Goal: Task Accomplishment & Management: Use online tool/utility

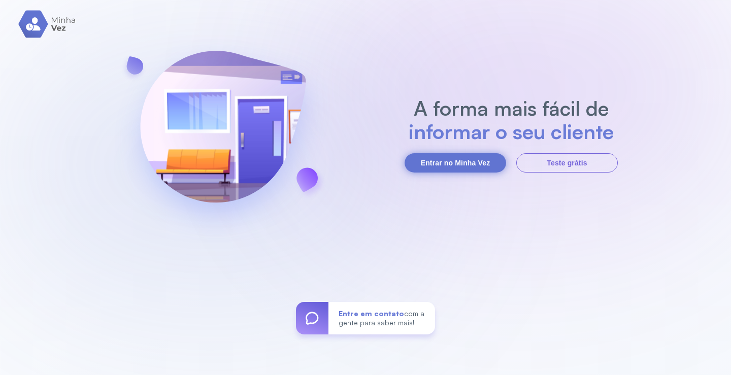
click at [458, 165] on button "Entrar no Minha Vez" at bounding box center [454, 162] width 101 height 19
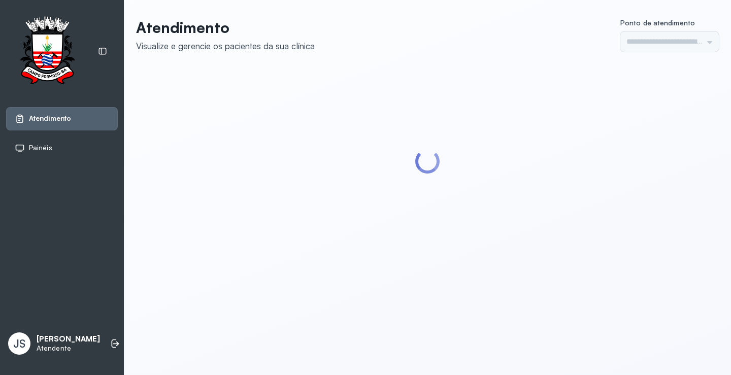
type input "*********"
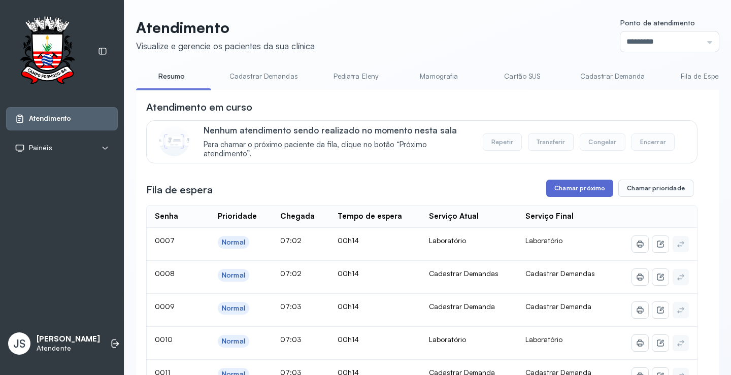
click at [581, 193] on button "Chamar próximo" at bounding box center [579, 188] width 67 height 17
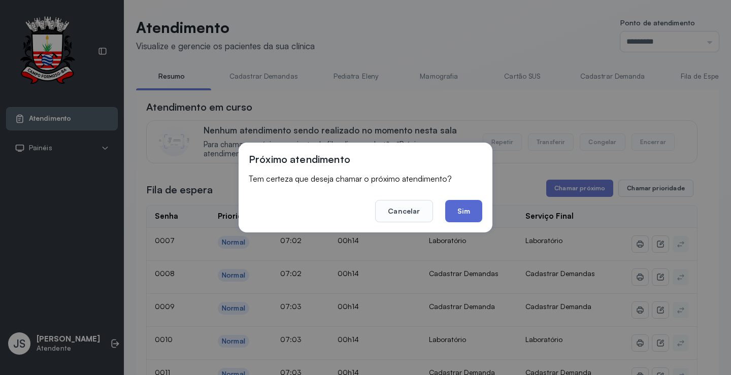
click at [472, 212] on button "Sim" at bounding box center [463, 211] width 37 height 22
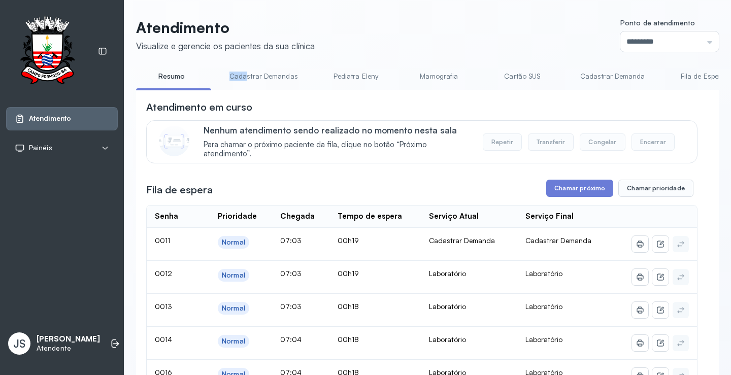
drag, startPoint x: 196, startPoint y: 89, endPoint x: 259, endPoint y: 90, distance: 62.9
click at [253, 90] on div "Resumo Cadastrar Demandas Pediatra Eleny Mamografia Cartão SUS Cadastrar Demand…" at bounding box center [427, 79] width 582 height 23
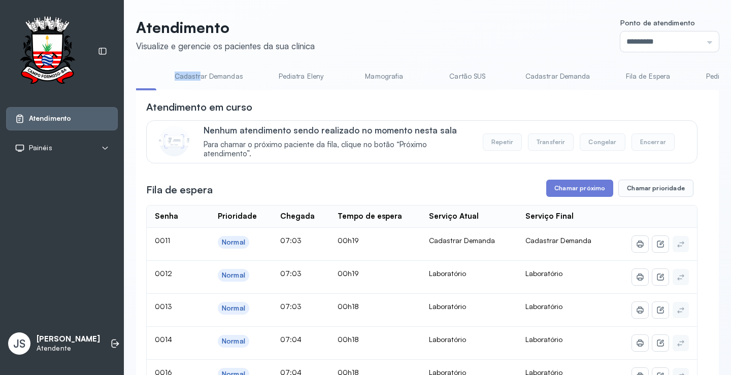
scroll to position [0, 62]
drag, startPoint x: 302, startPoint y: 95, endPoint x: 320, endPoint y: 97, distance: 17.9
drag, startPoint x: 337, startPoint y: 98, endPoint x: 425, endPoint y: 101, distance: 87.8
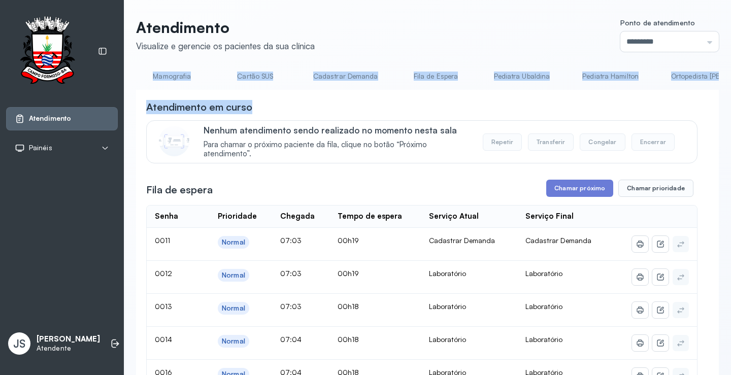
scroll to position [0, 305]
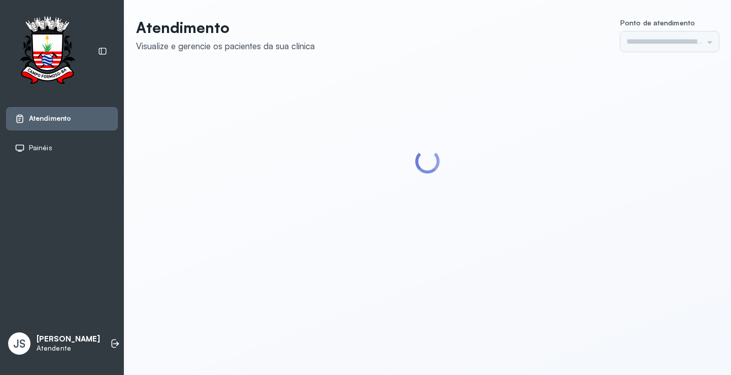
type input "*********"
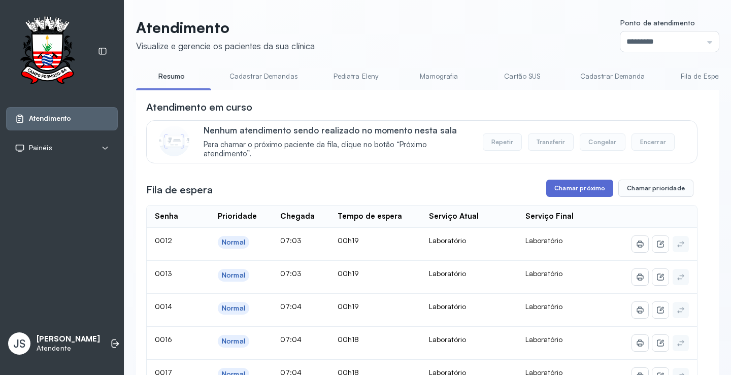
click at [562, 192] on button "Chamar próximo" at bounding box center [579, 188] width 67 height 17
click at [557, 192] on button "Chamar próximo" at bounding box center [579, 188] width 67 height 17
click at [571, 188] on button "Chamar próximo" at bounding box center [579, 188] width 67 height 17
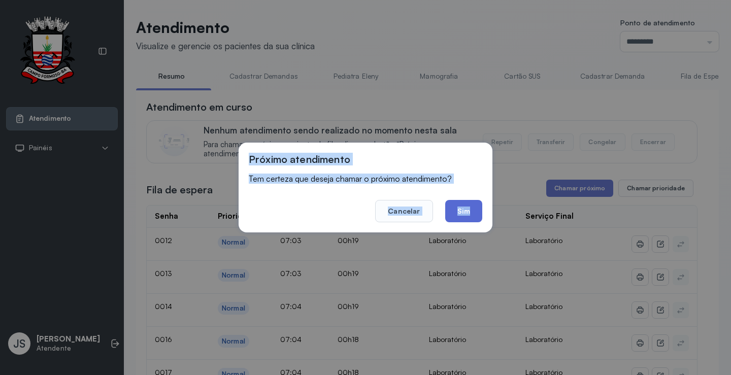
click at [473, 210] on button "Sim" at bounding box center [463, 211] width 37 height 22
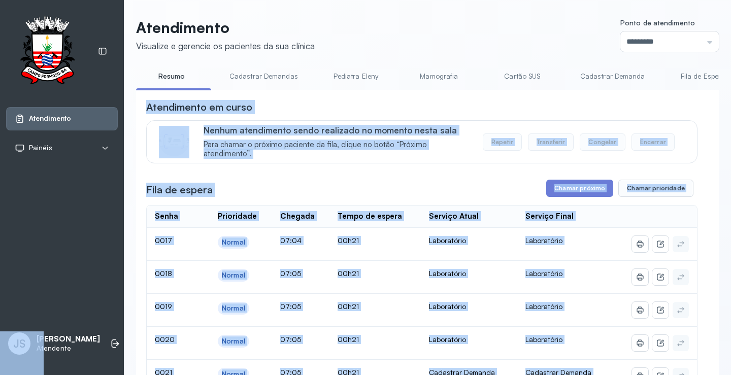
click at [686, 128] on div "Nenhum atendimento sendo realizado no momento nesta sala Para chamar o próximo …" at bounding box center [421, 141] width 551 height 43
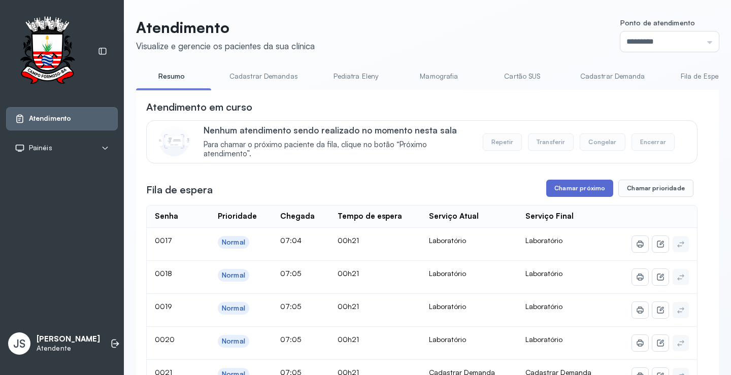
click at [578, 191] on button "Chamar próximo" at bounding box center [579, 188] width 67 height 17
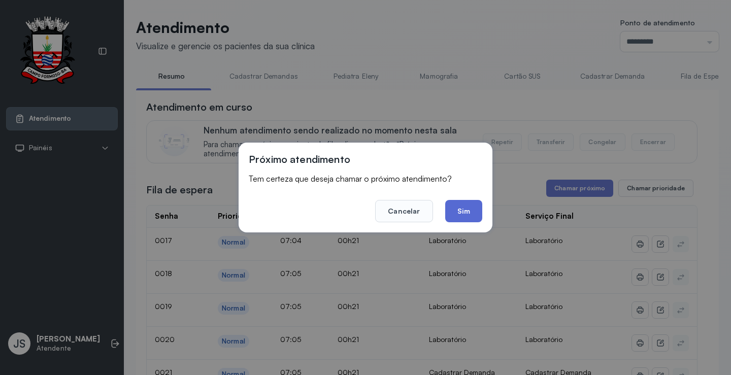
click at [464, 211] on button "Sim" at bounding box center [463, 211] width 37 height 22
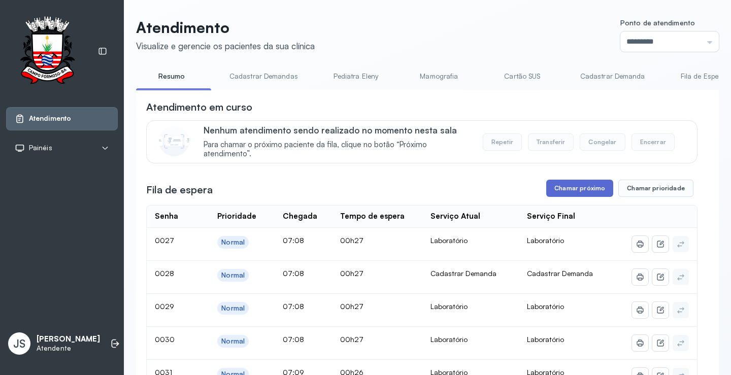
click at [568, 190] on button "Chamar próximo" at bounding box center [579, 188] width 67 height 17
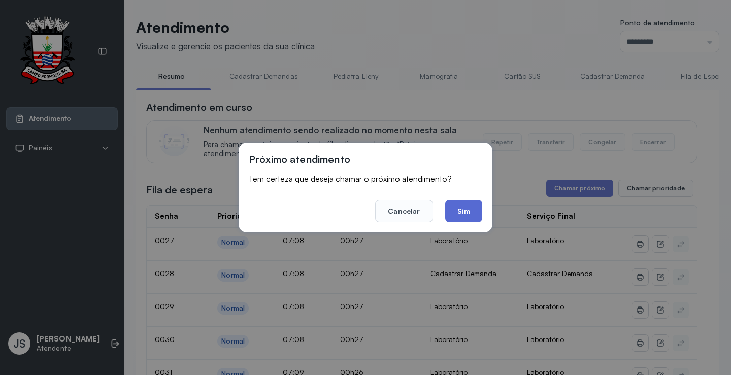
click at [467, 211] on button "Sim" at bounding box center [463, 211] width 37 height 22
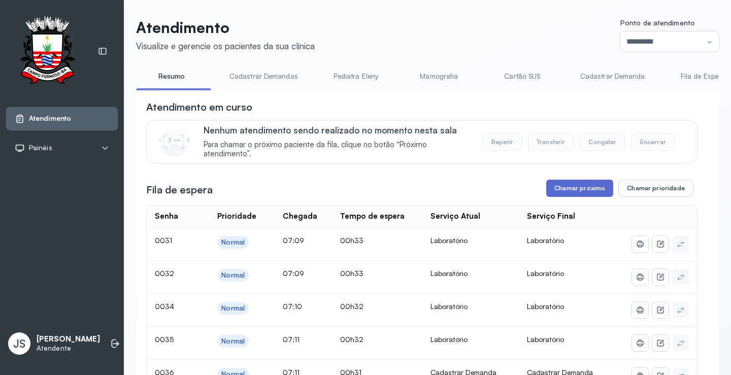
click at [577, 192] on button "Chamar próximo" at bounding box center [579, 188] width 67 height 17
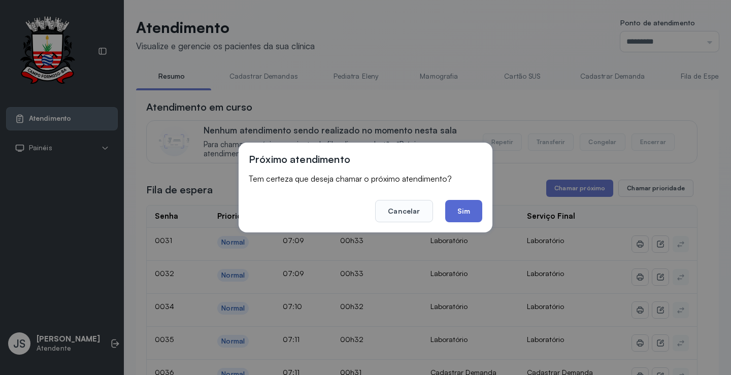
click at [471, 211] on button "Sim" at bounding box center [463, 211] width 37 height 22
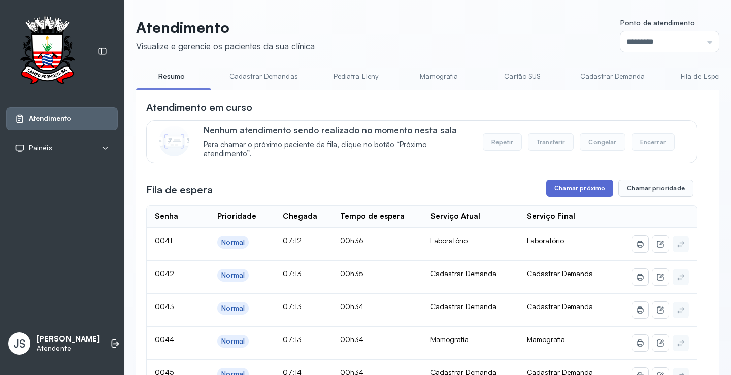
click at [584, 186] on button "Chamar próximo" at bounding box center [579, 188] width 67 height 17
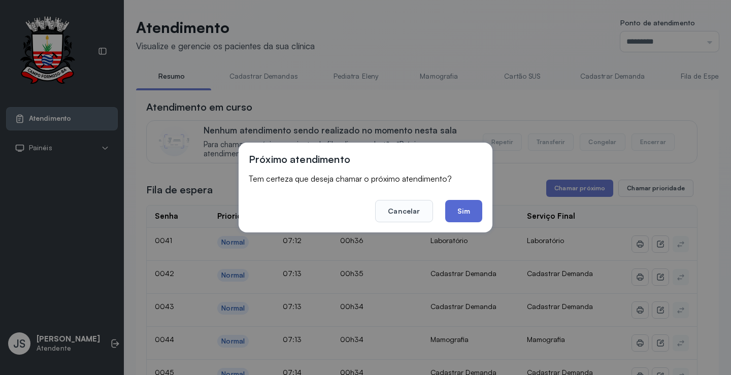
click at [462, 203] on button "Sim" at bounding box center [463, 211] width 37 height 22
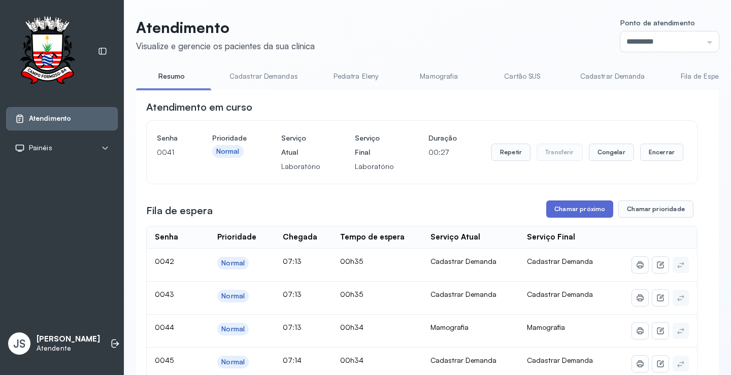
click at [589, 211] on button "Chamar próximo" at bounding box center [579, 208] width 67 height 17
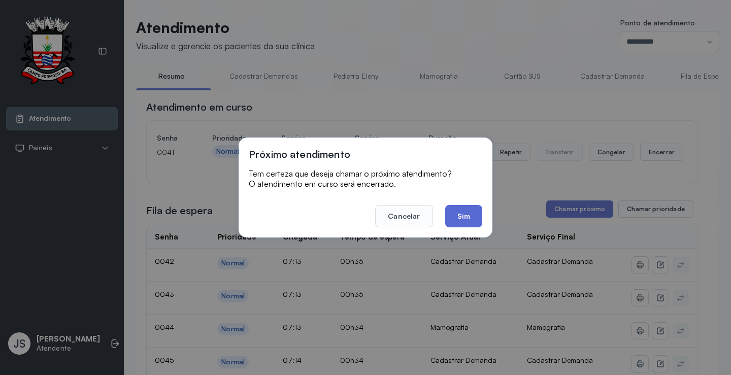
click at [467, 214] on button "Sim" at bounding box center [463, 216] width 37 height 22
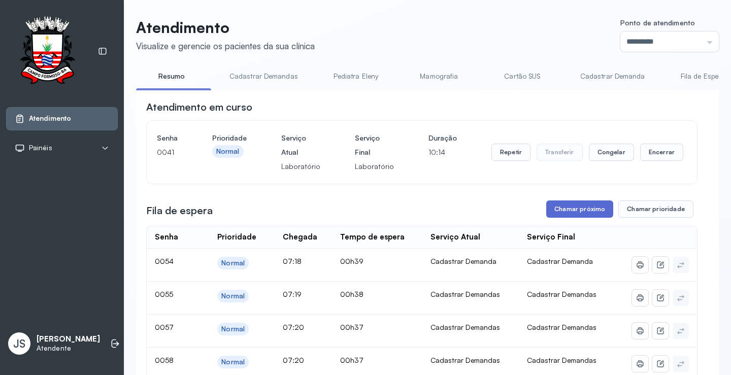
click at [587, 211] on button "Chamar próximo" at bounding box center [579, 208] width 67 height 17
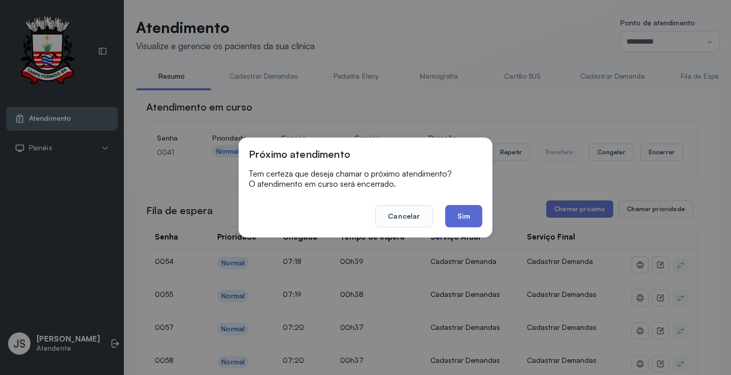
click at [470, 212] on button "Sim" at bounding box center [463, 216] width 37 height 22
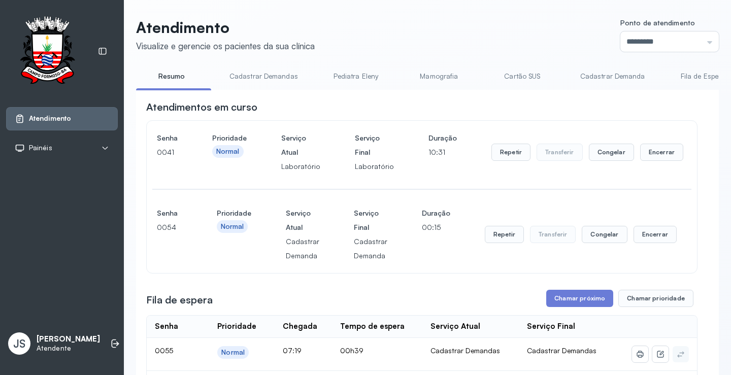
scroll to position [101, 0]
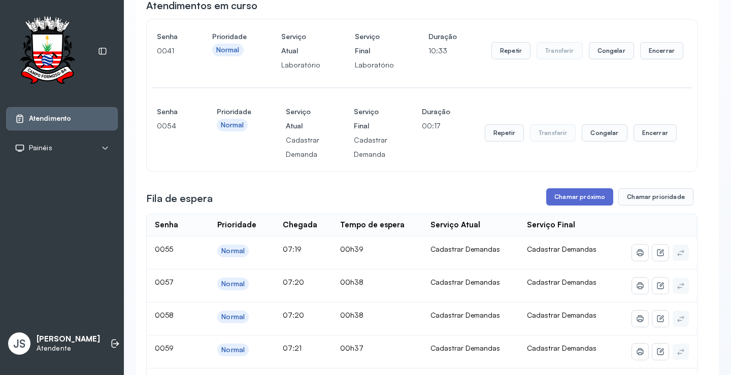
click at [578, 201] on button "Chamar próximo" at bounding box center [579, 196] width 67 height 17
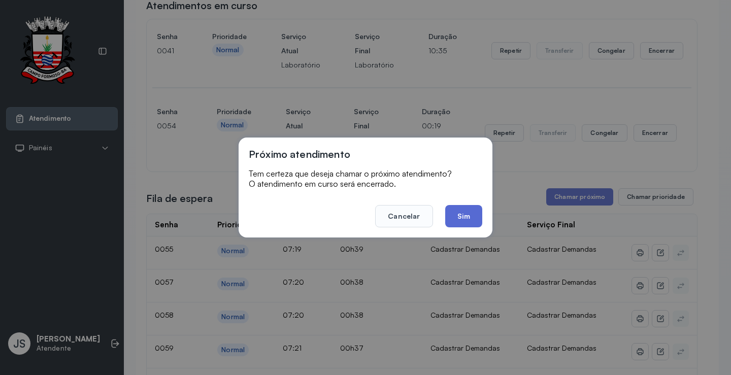
click at [474, 215] on button "Sim" at bounding box center [463, 216] width 37 height 22
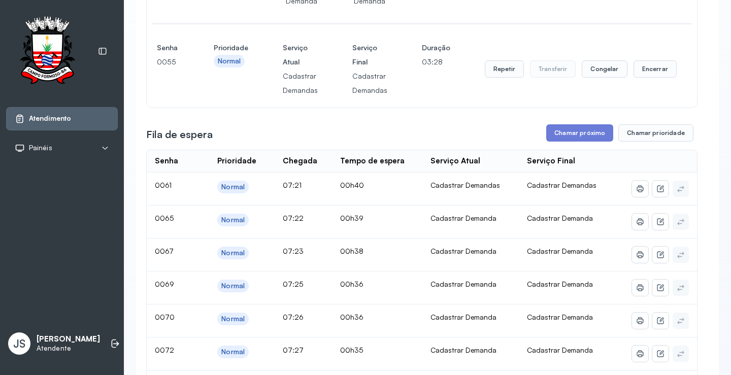
scroll to position [254, 0]
click at [575, 134] on button "Chamar próximo" at bounding box center [579, 133] width 67 height 17
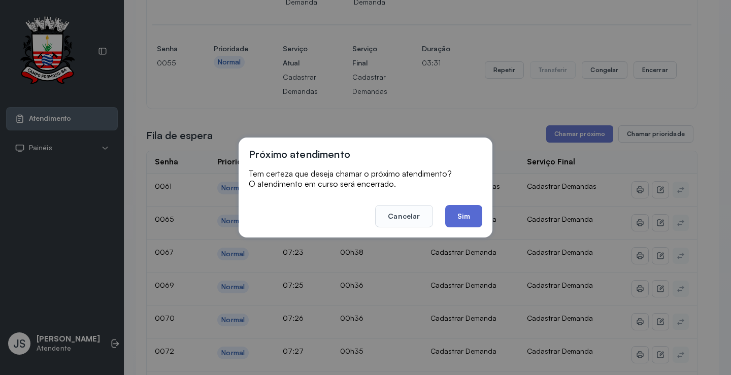
click at [466, 218] on button "Sim" at bounding box center [463, 216] width 37 height 22
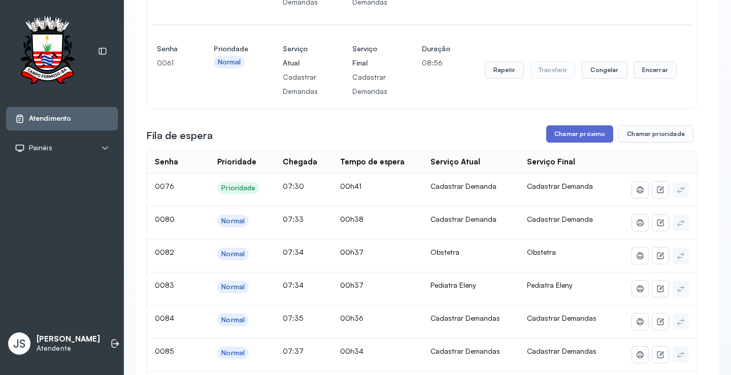
click at [589, 141] on button "Chamar próximo" at bounding box center [579, 133] width 67 height 17
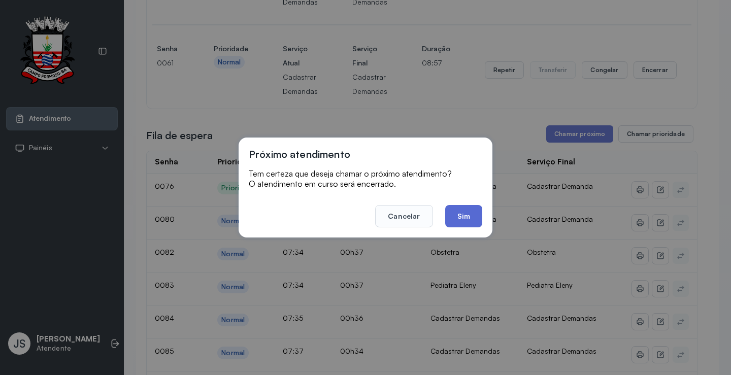
click at [474, 218] on button "Sim" at bounding box center [463, 216] width 37 height 22
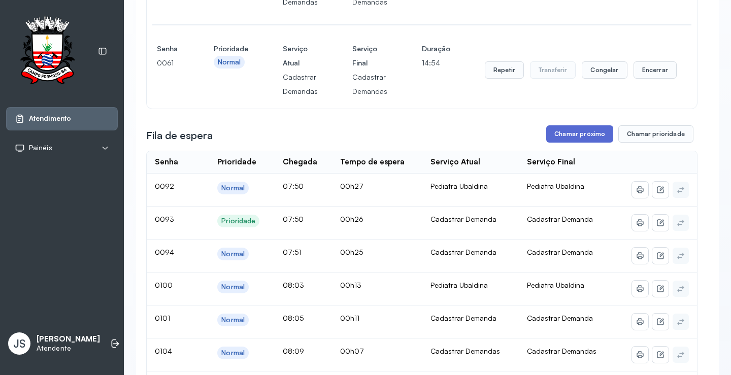
click at [575, 139] on button "Chamar próximo" at bounding box center [579, 133] width 67 height 17
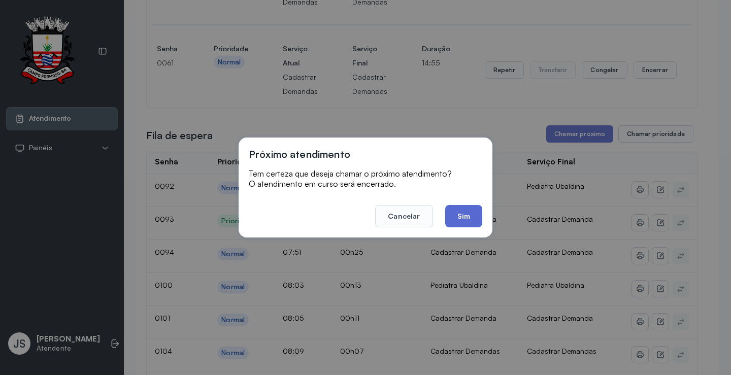
click at [458, 211] on button "Sim" at bounding box center [463, 216] width 37 height 22
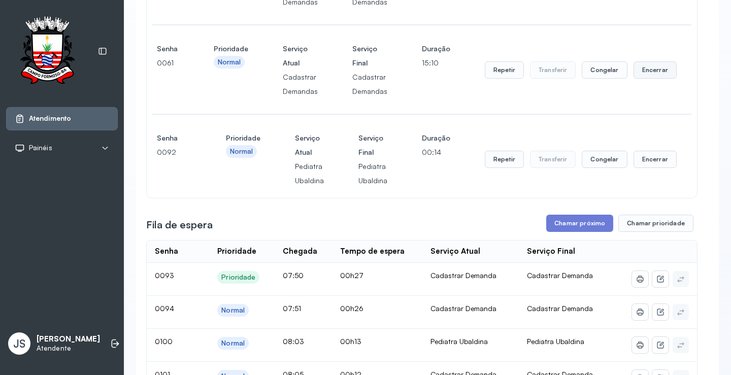
click at [650, 73] on button "Encerrar" at bounding box center [654, 69] width 43 height 17
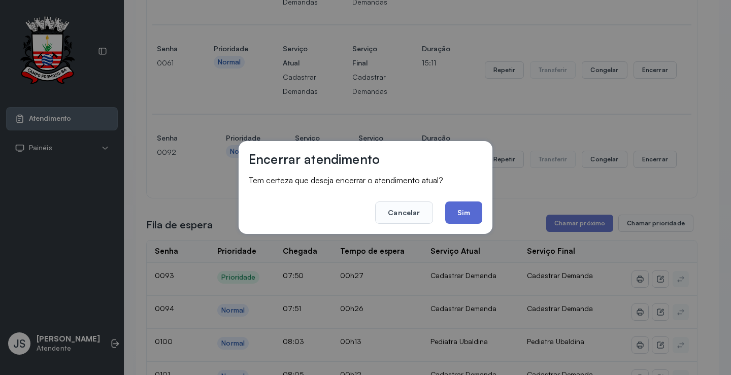
click at [474, 210] on button "Sim" at bounding box center [463, 212] width 37 height 22
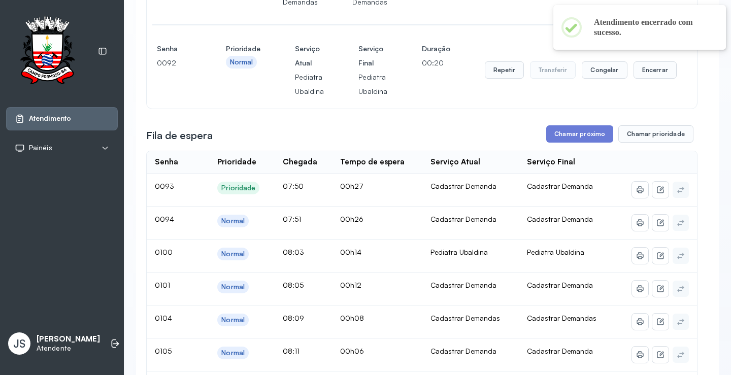
scroll to position [152, 0]
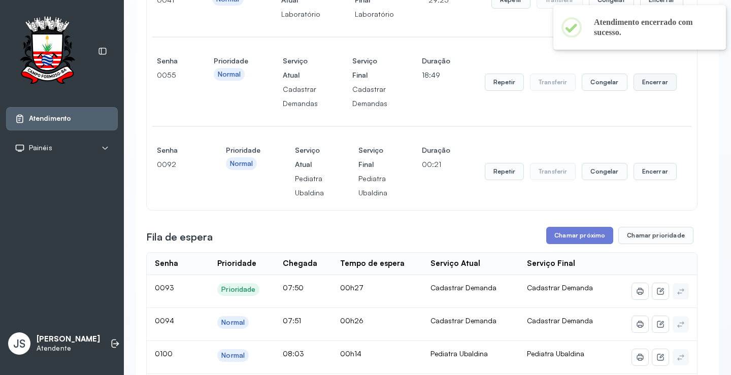
click at [648, 86] on button "Encerrar" at bounding box center [654, 82] width 43 height 17
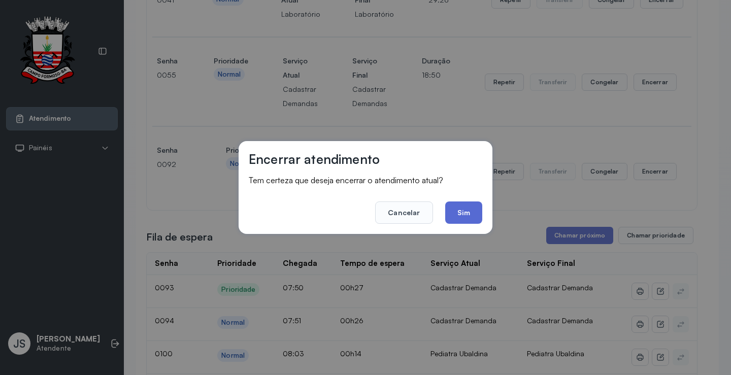
click at [468, 214] on button "Sim" at bounding box center [463, 212] width 37 height 22
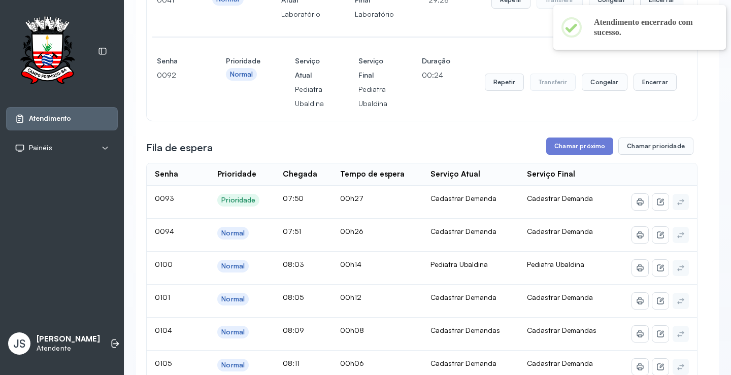
scroll to position [51, 0]
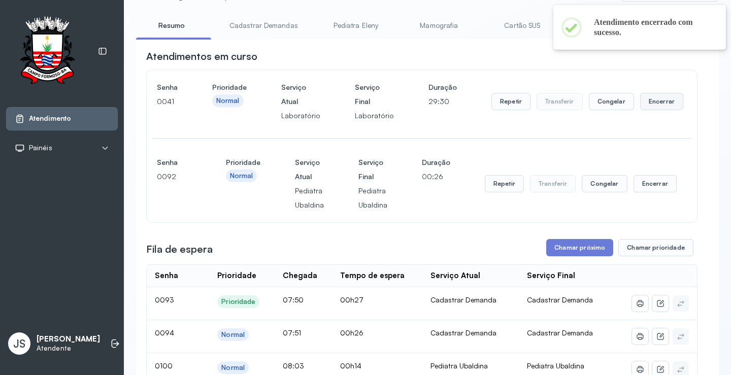
click at [648, 103] on button "Encerrar" at bounding box center [661, 101] width 43 height 17
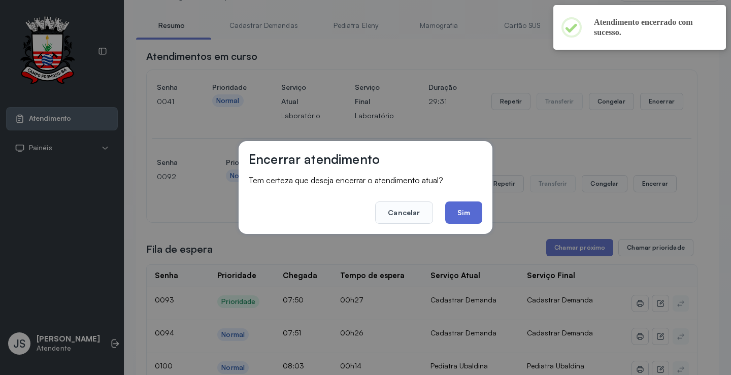
click at [469, 210] on button "Sim" at bounding box center [463, 212] width 37 height 22
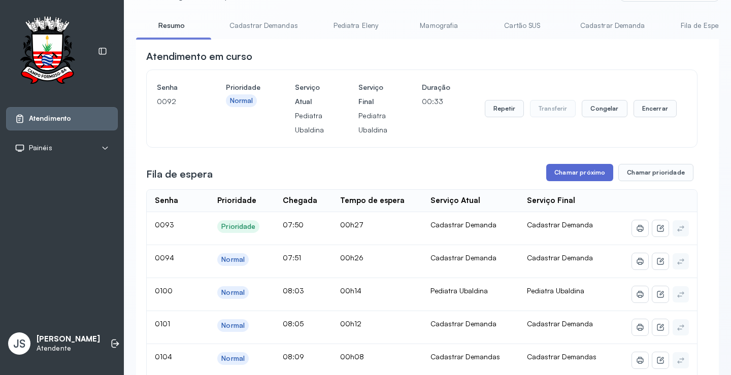
click at [583, 178] on button "Chamar próximo" at bounding box center [579, 172] width 67 height 17
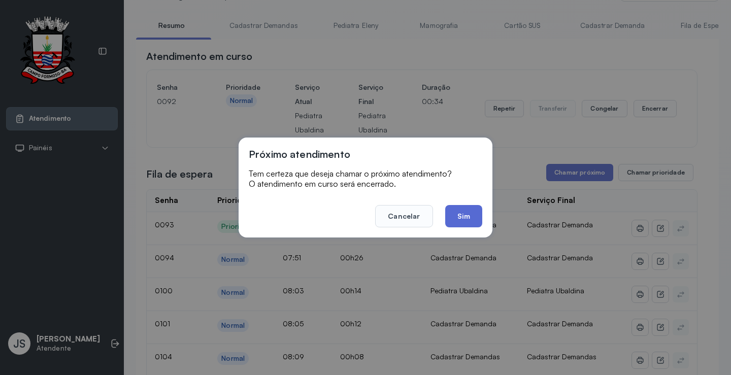
click at [463, 216] on button "Sim" at bounding box center [463, 216] width 37 height 22
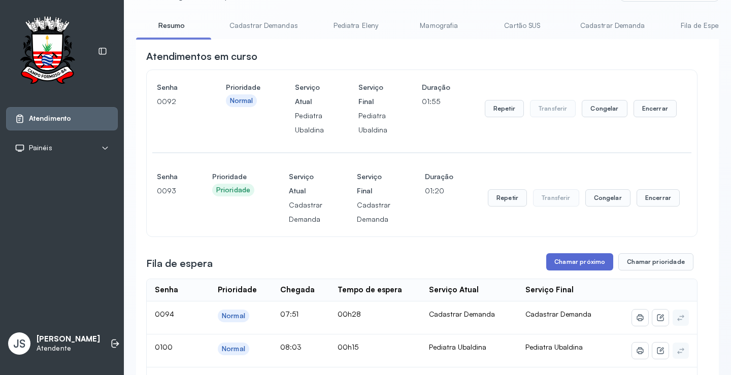
click at [583, 259] on button "Chamar próximo" at bounding box center [579, 261] width 67 height 17
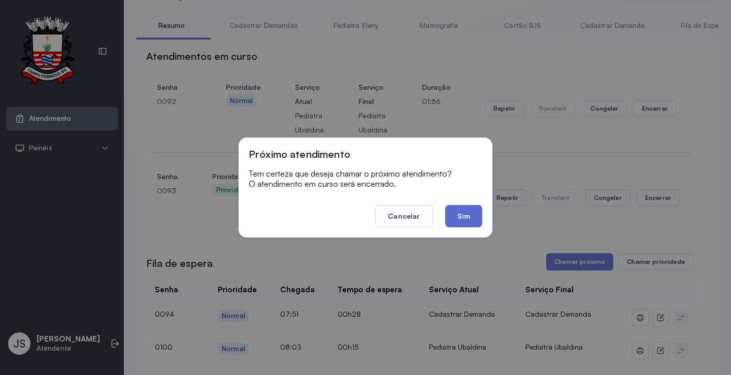
click at [470, 213] on button "Sim" at bounding box center [463, 216] width 37 height 22
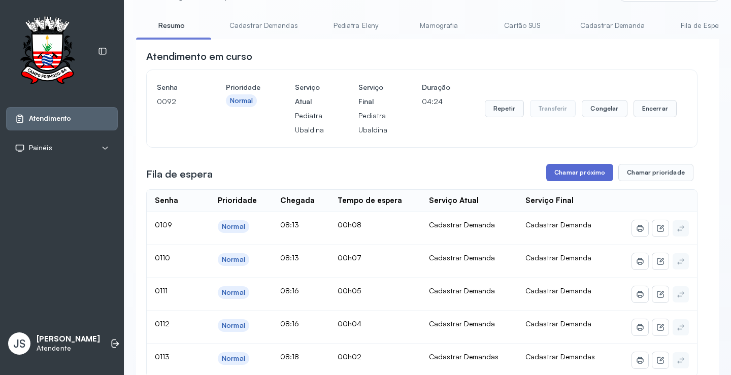
click at [580, 171] on button "Chamar próximo" at bounding box center [579, 172] width 67 height 17
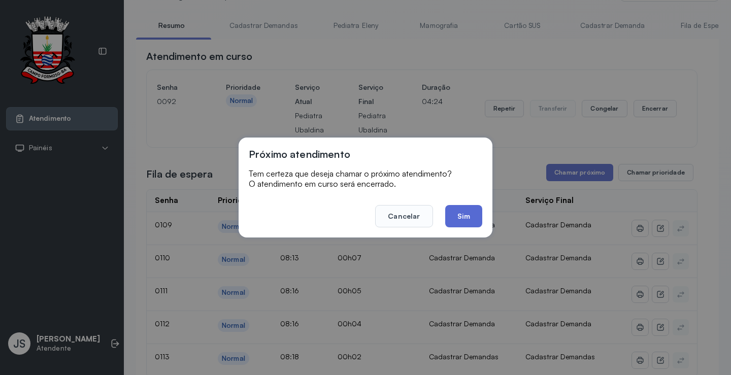
click at [456, 214] on button "Sim" at bounding box center [463, 216] width 37 height 22
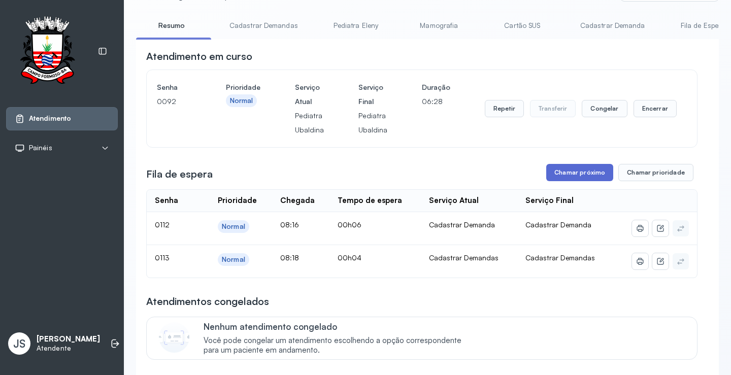
click at [558, 169] on button "Chamar próximo" at bounding box center [579, 172] width 67 height 17
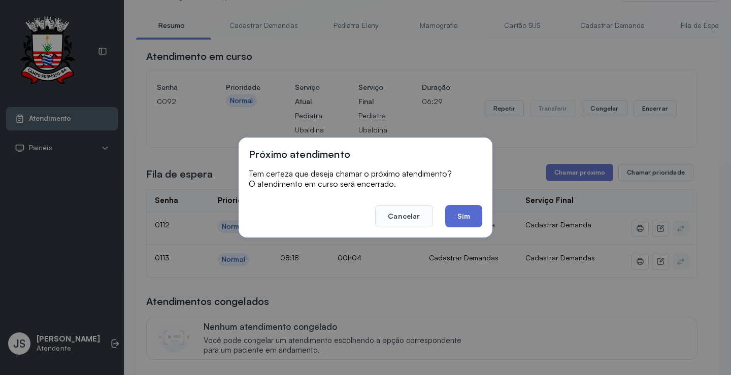
click at [459, 214] on button "Sim" at bounding box center [463, 216] width 37 height 22
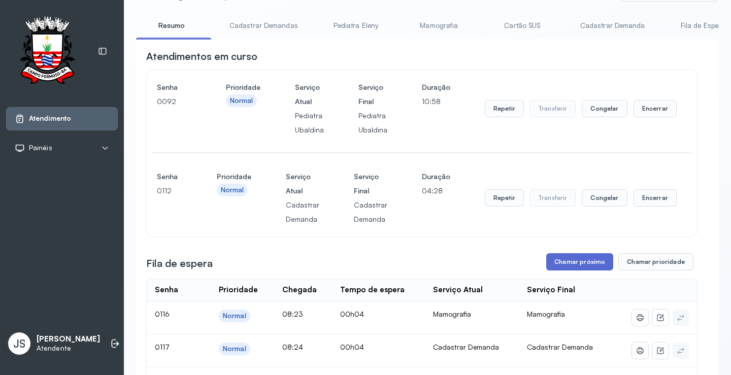
click at [586, 267] on button "Chamar próximo" at bounding box center [579, 261] width 67 height 17
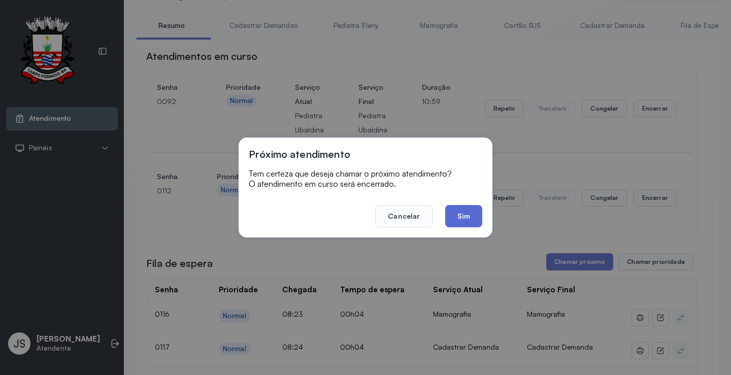
click at [458, 215] on button "Sim" at bounding box center [463, 216] width 37 height 22
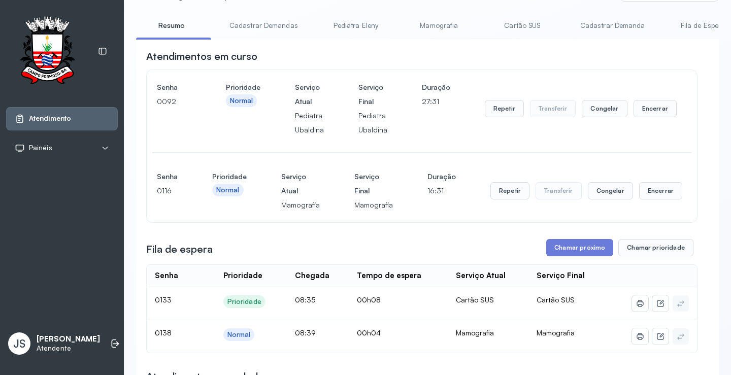
scroll to position [0, 0]
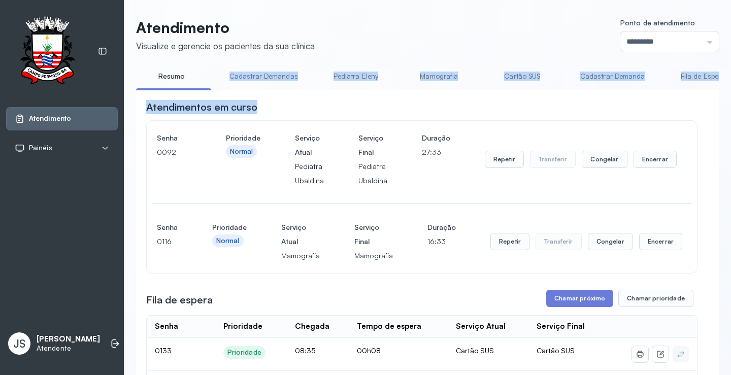
drag, startPoint x: 188, startPoint y: 87, endPoint x: 321, endPoint y: 105, distance: 134.0
click at [432, 76] on link "Mamografia" at bounding box center [438, 76] width 71 height 17
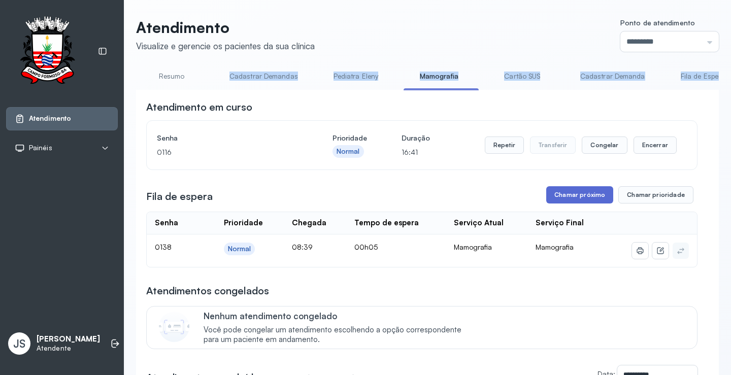
click at [584, 192] on button "Chamar próximo" at bounding box center [579, 194] width 67 height 17
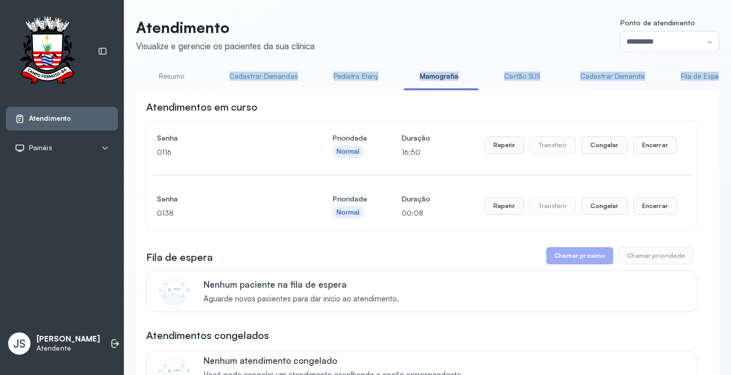
click at [159, 74] on link "Resumo" at bounding box center [171, 76] width 71 height 17
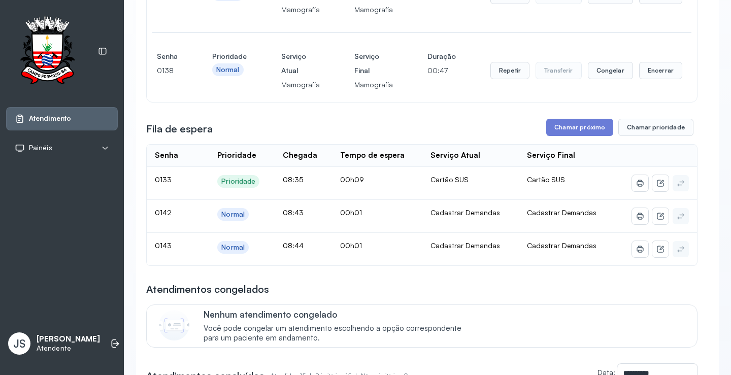
scroll to position [254, 0]
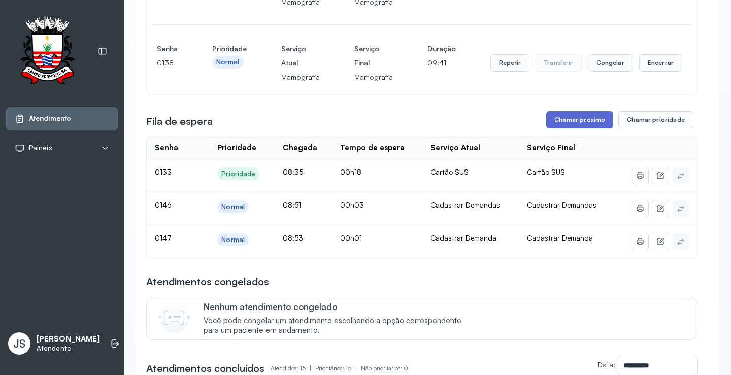
click at [583, 123] on button "Chamar próximo" at bounding box center [579, 119] width 67 height 17
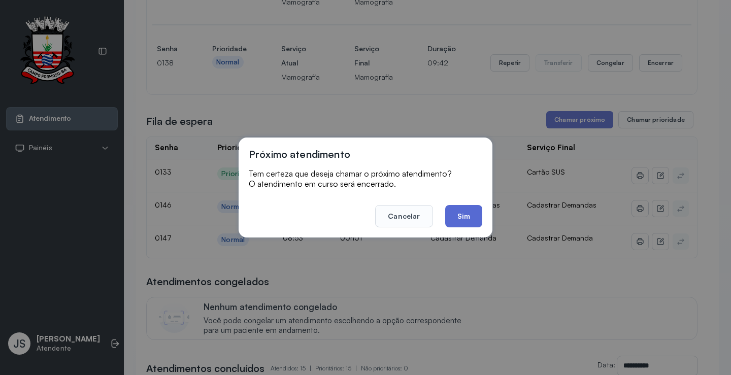
click at [466, 214] on button "Sim" at bounding box center [463, 216] width 37 height 22
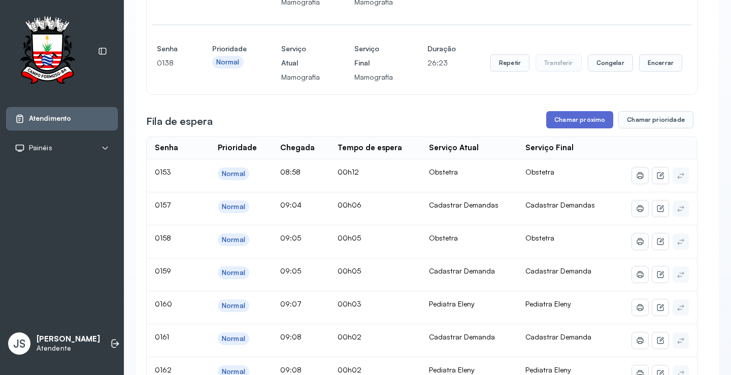
click at [575, 123] on button "Chamar próximo" at bounding box center [579, 119] width 67 height 17
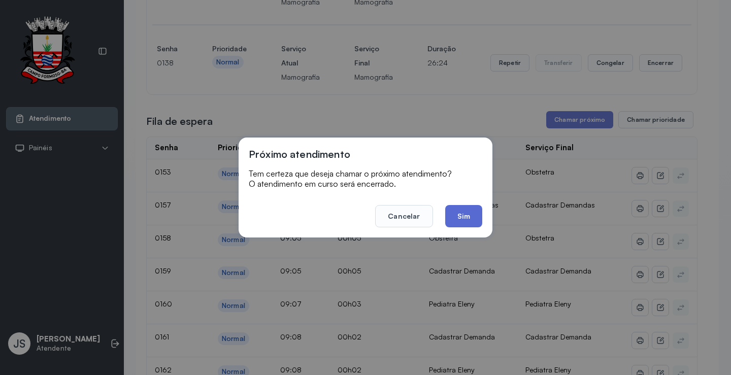
click at [457, 216] on button "Sim" at bounding box center [463, 216] width 37 height 22
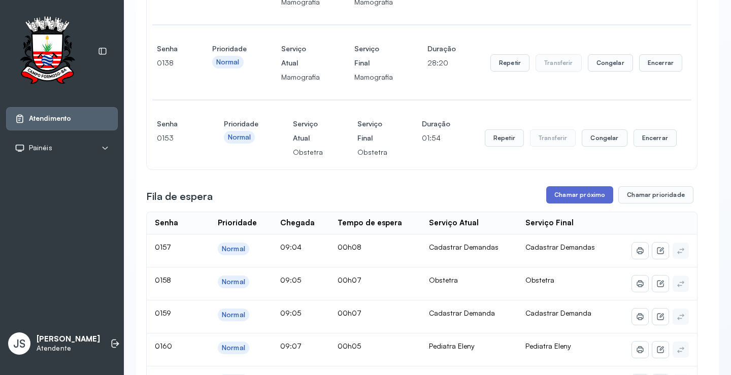
click at [577, 203] on button "Chamar próximo" at bounding box center [579, 194] width 67 height 17
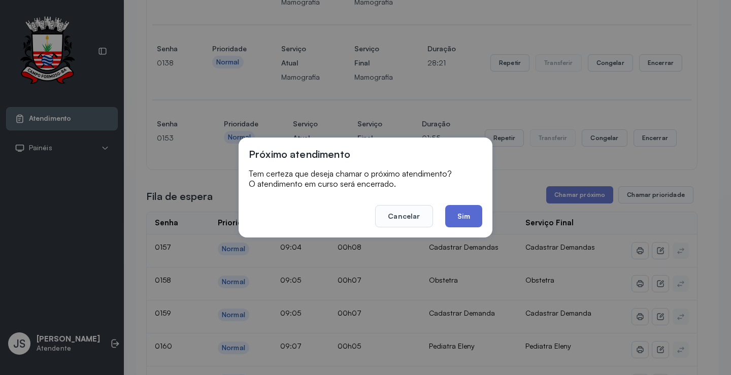
click at [468, 207] on button "Sim" at bounding box center [463, 216] width 37 height 22
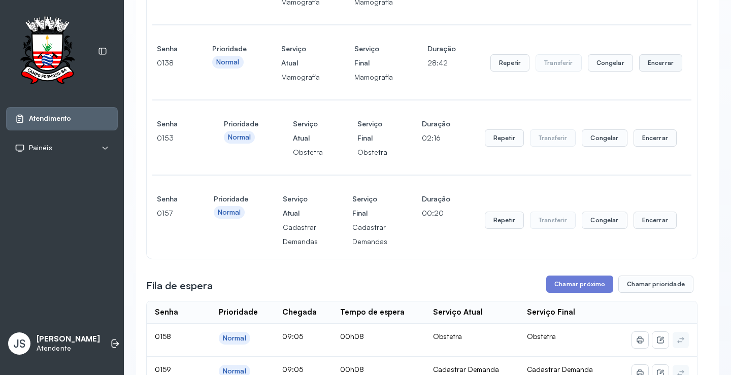
click at [653, 65] on button "Encerrar" at bounding box center [660, 62] width 43 height 17
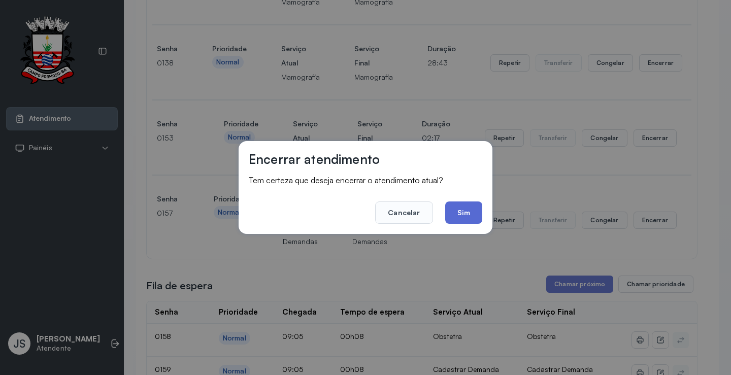
click at [461, 207] on button "Sim" at bounding box center [463, 212] width 37 height 22
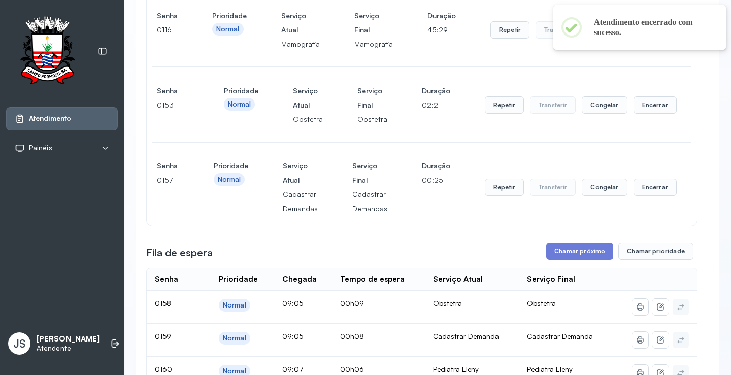
scroll to position [152, 0]
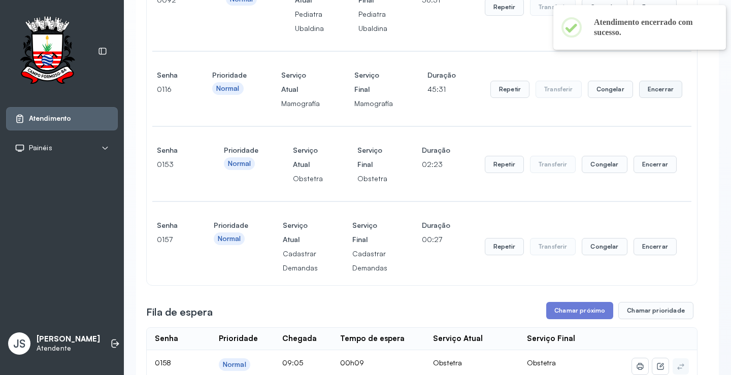
click at [655, 91] on button "Encerrar" at bounding box center [660, 89] width 43 height 17
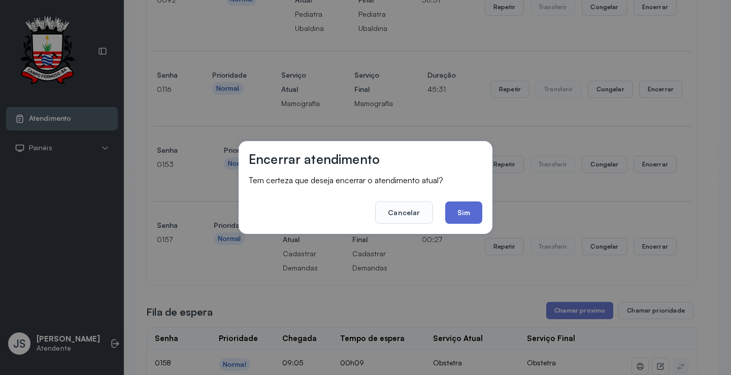
click at [465, 214] on button "Sim" at bounding box center [463, 212] width 37 height 22
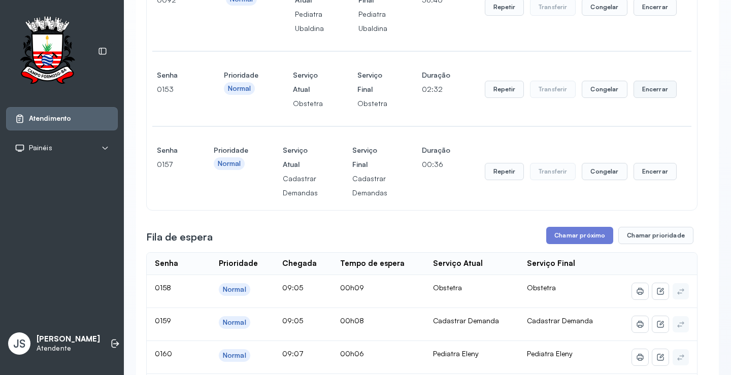
click at [647, 89] on button "Encerrar" at bounding box center [654, 89] width 43 height 17
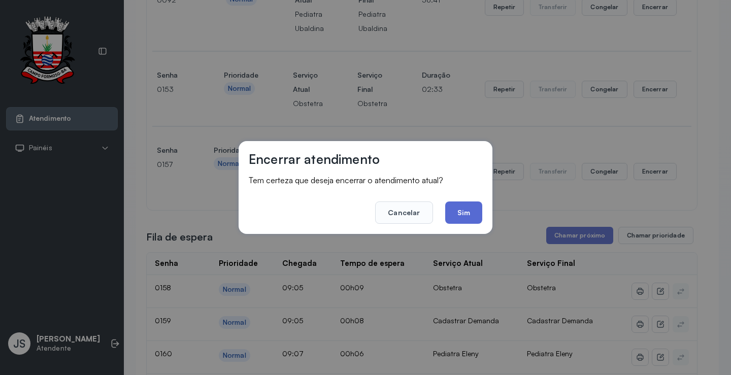
click at [468, 209] on button "Sim" at bounding box center [463, 212] width 37 height 22
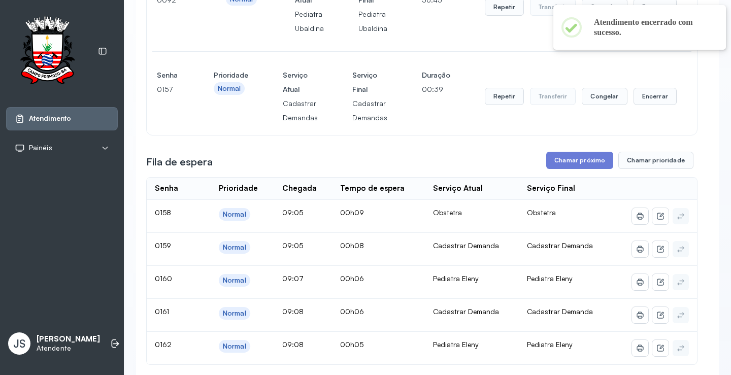
scroll to position [101, 0]
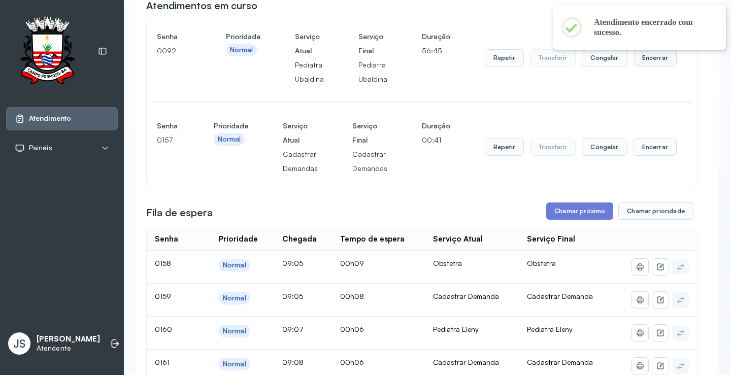
click at [639, 63] on button "Encerrar" at bounding box center [654, 57] width 43 height 17
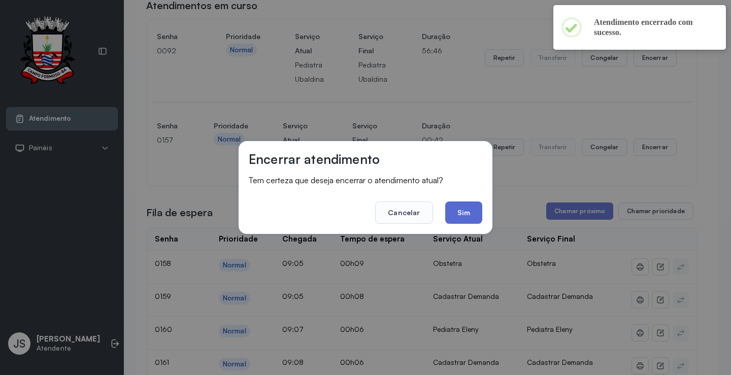
click at [470, 212] on button "Sim" at bounding box center [463, 212] width 37 height 22
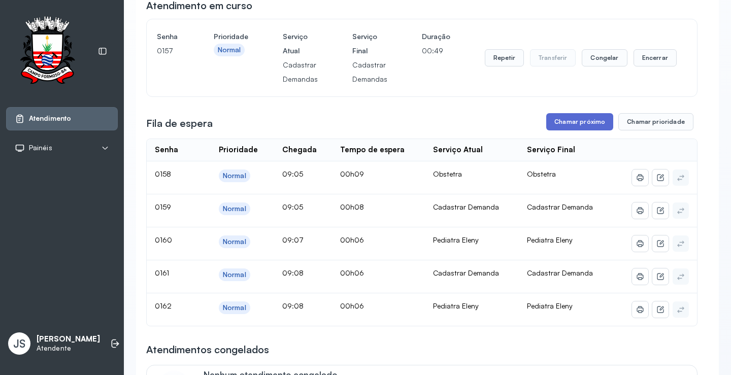
click at [579, 126] on button "Chamar próximo" at bounding box center [579, 121] width 67 height 17
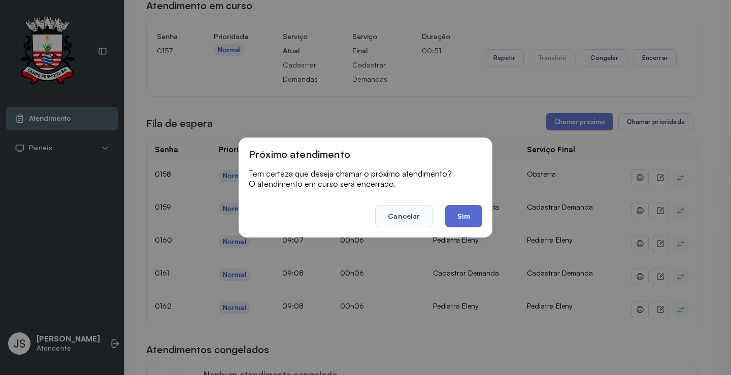
click at [463, 215] on button "Sim" at bounding box center [463, 216] width 37 height 22
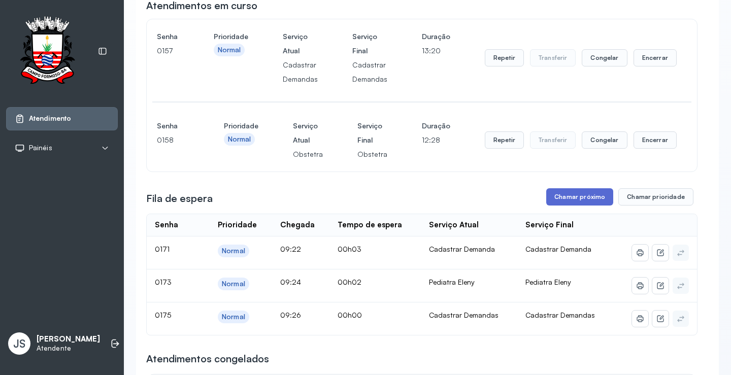
click at [584, 201] on button "Chamar próximo" at bounding box center [579, 196] width 67 height 17
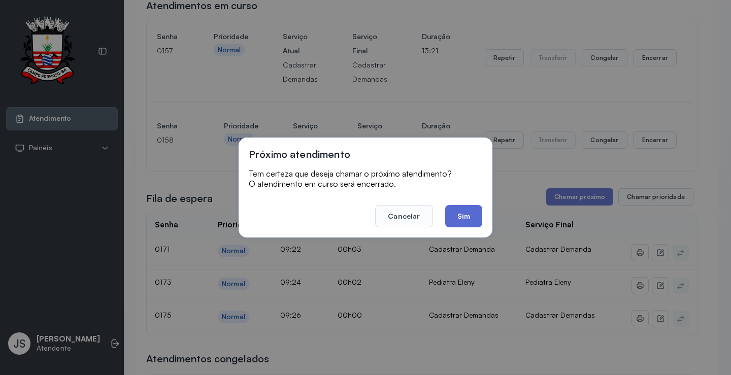
click at [477, 222] on button "Sim" at bounding box center [463, 216] width 37 height 22
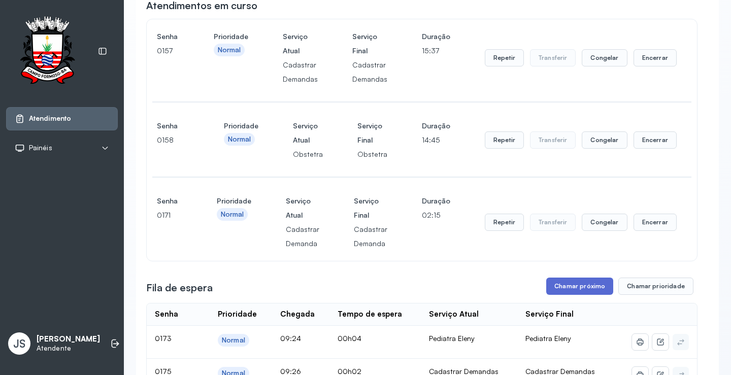
click at [586, 291] on button "Chamar próximo" at bounding box center [579, 285] width 67 height 17
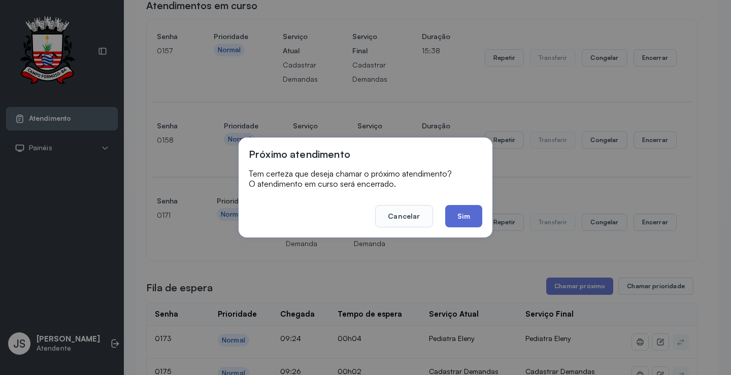
click at [469, 213] on button "Sim" at bounding box center [463, 216] width 37 height 22
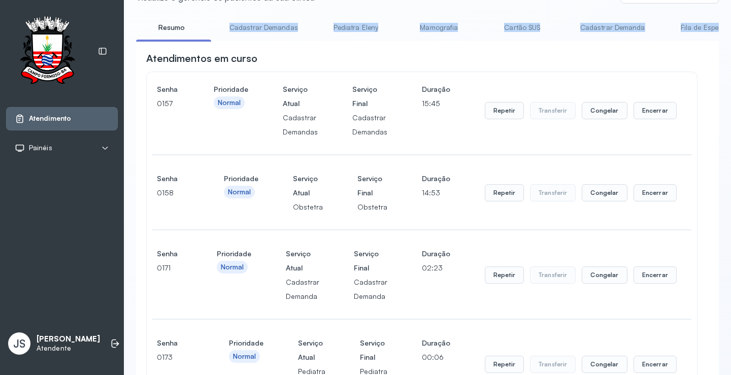
scroll to position [0, 0]
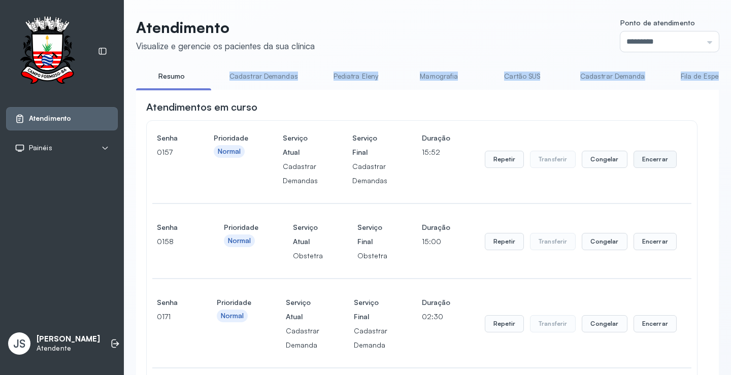
click at [654, 161] on button "Encerrar" at bounding box center [654, 159] width 43 height 17
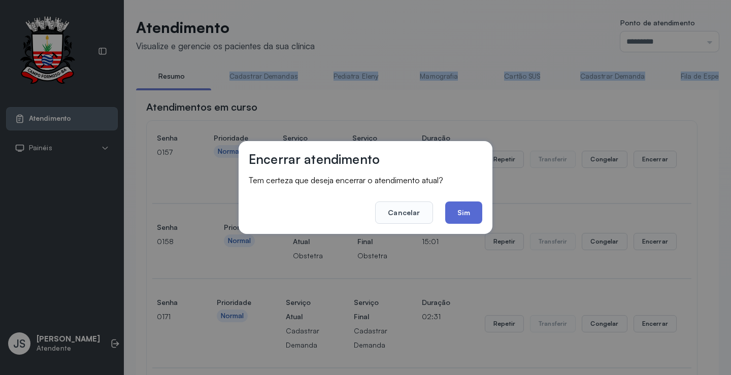
click at [465, 209] on button "Sim" at bounding box center [463, 212] width 37 height 22
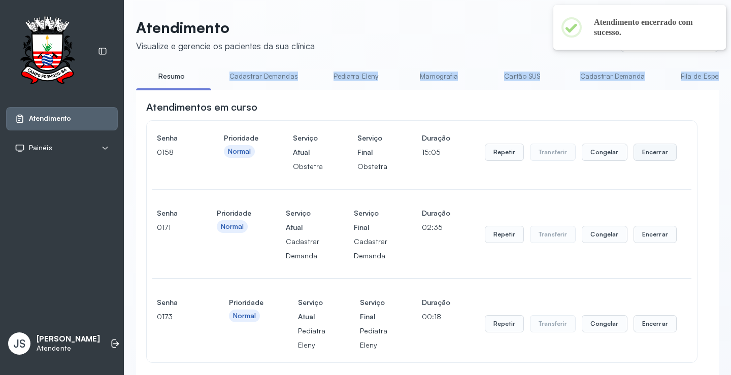
click at [640, 154] on button "Encerrar" at bounding box center [654, 152] width 43 height 17
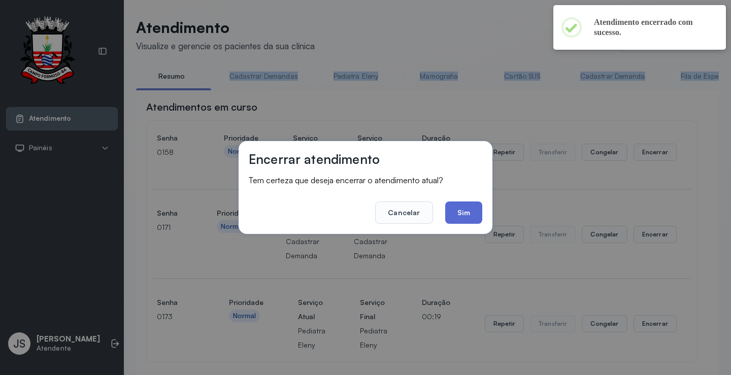
click at [467, 209] on button "Sim" at bounding box center [463, 212] width 37 height 22
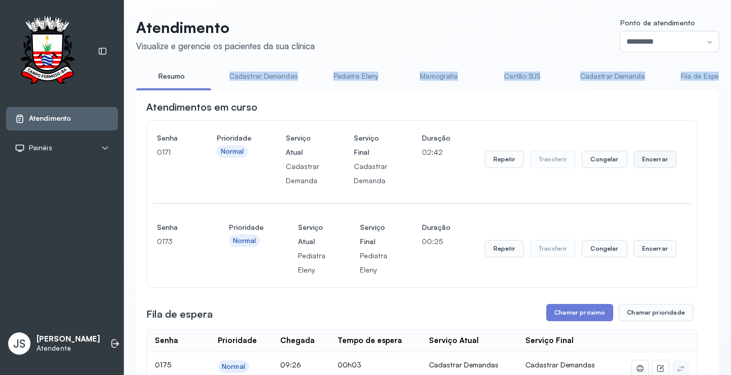
click at [654, 161] on button "Encerrar" at bounding box center [654, 159] width 43 height 17
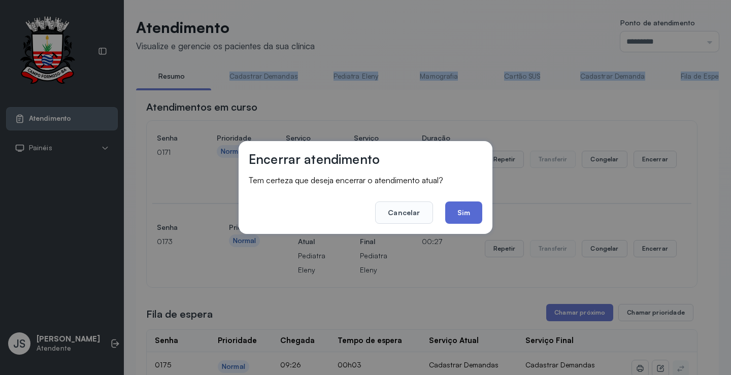
click at [477, 212] on button "Sim" at bounding box center [463, 212] width 37 height 22
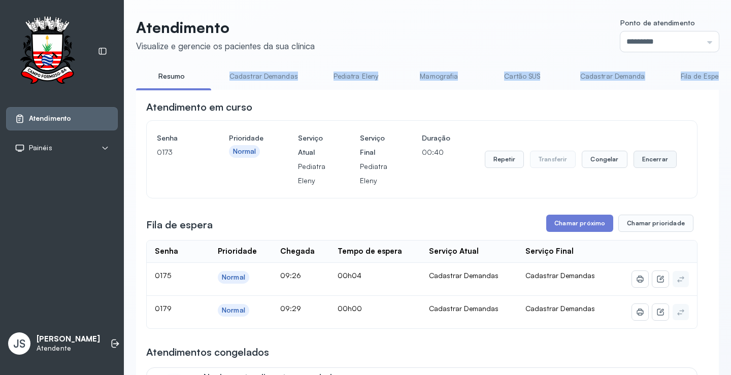
click at [644, 164] on button "Encerrar" at bounding box center [654, 159] width 43 height 17
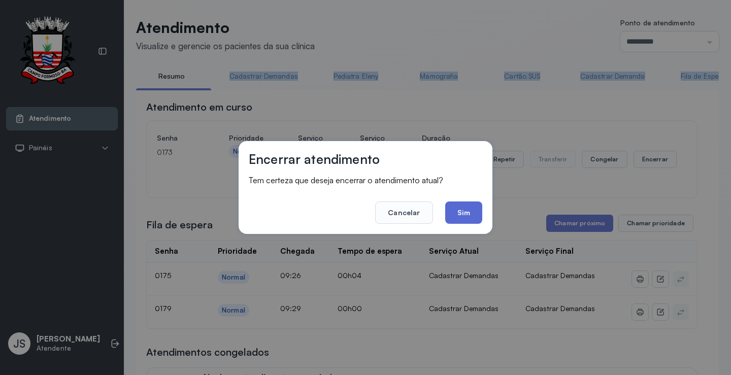
click at [467, 210] on button "Sim" at bounding box center [463, 212] width 37 height 22
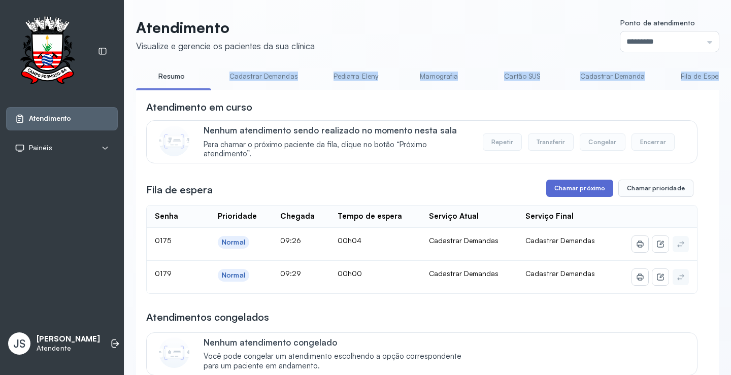
click at [573, 192] on button "Chamar próximo" at bounding box center [579, 188] width 67 height 17
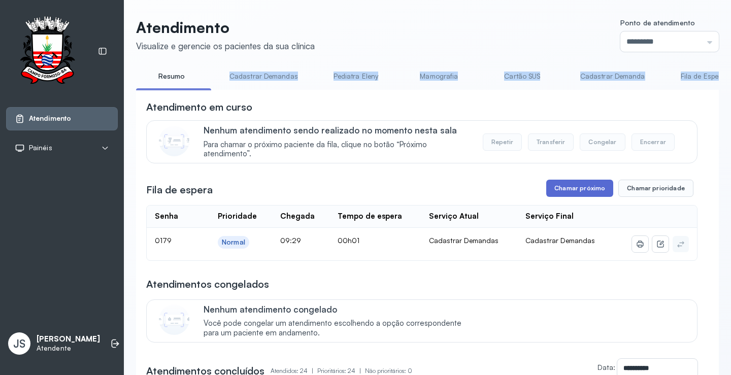
click at [570, 193] on button "Chamar próximo" at bounding box center [579, 188] width 67 height 17
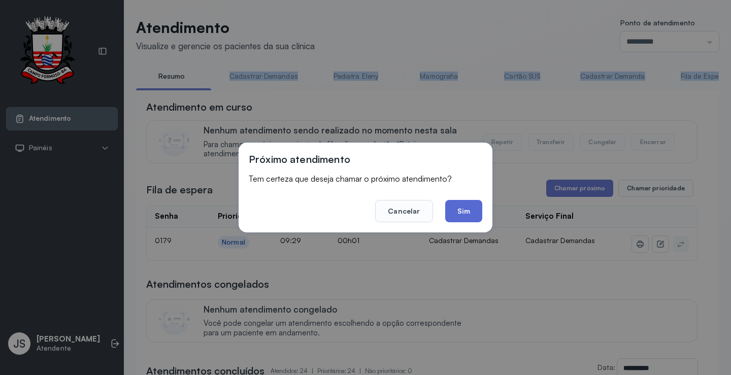
click at [462, 209] on button "Sim" at bounding box center [463, 211] width 37 height 22
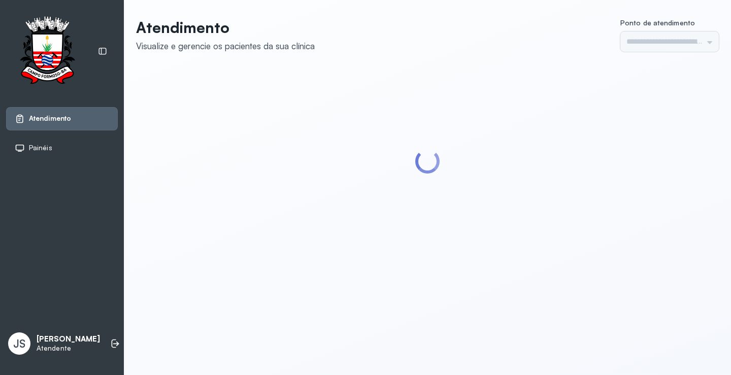
type input "*********"
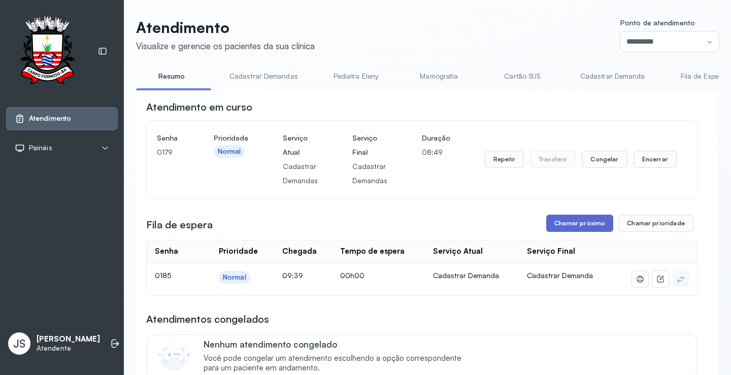
click at [573, 225] on button "Chamar próximo" at bounding box center [579, 223] width 67 height 17
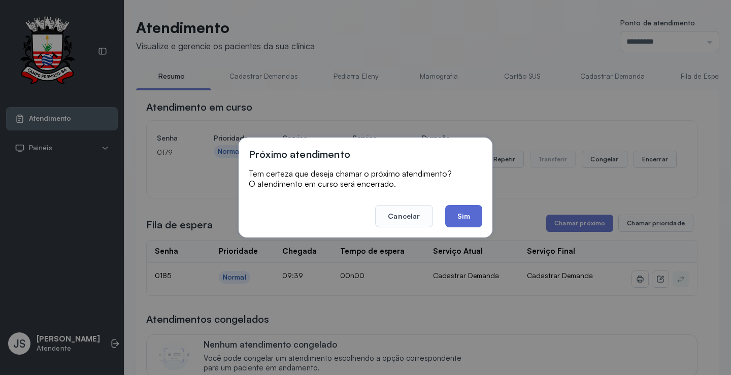
click at [472, 218] on button "Sim" at bounding box center [463, 216] width 37 height 22
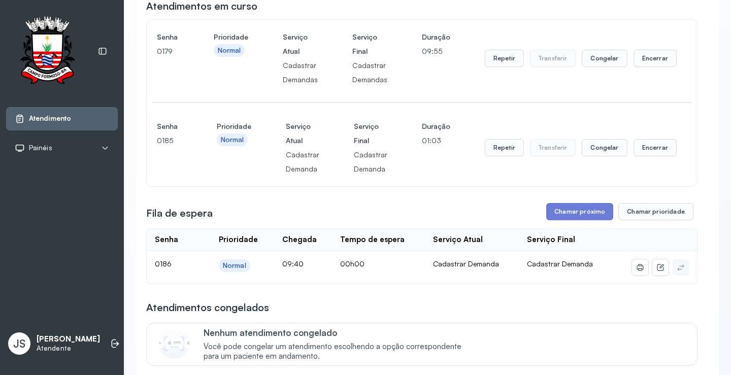
scroll to position [101, 0]
click at [649, 61] on button "Encerrar" at bounding box center [654, 57] width 43 height 17
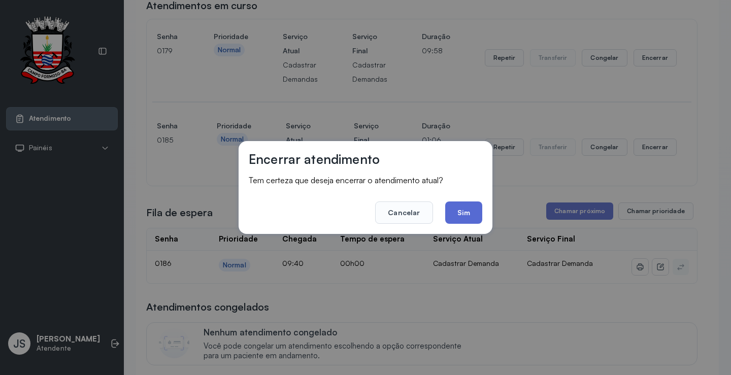
click at [471, 212] on button "Sim" at bounding box center [463, 212] width 37 height 22
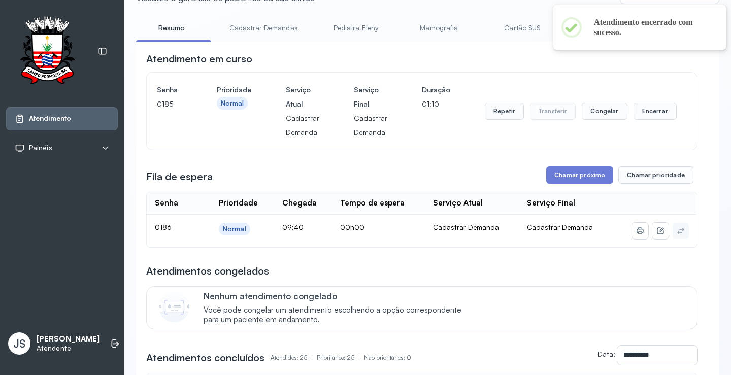
scroll to position [0, 0]
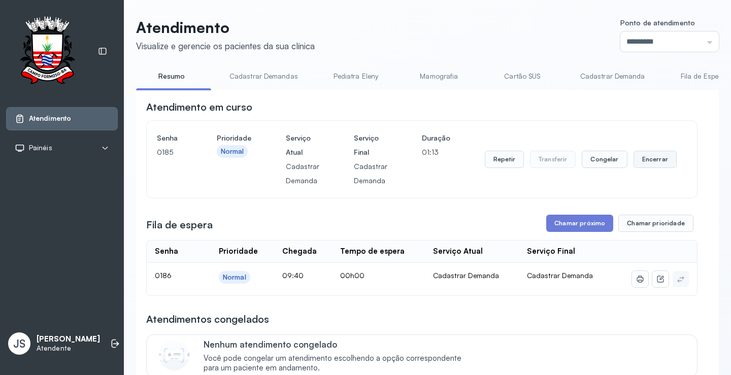
click at [654, 163] on button "Encerrar" at bounding box center [654, 159] width 43 height 17
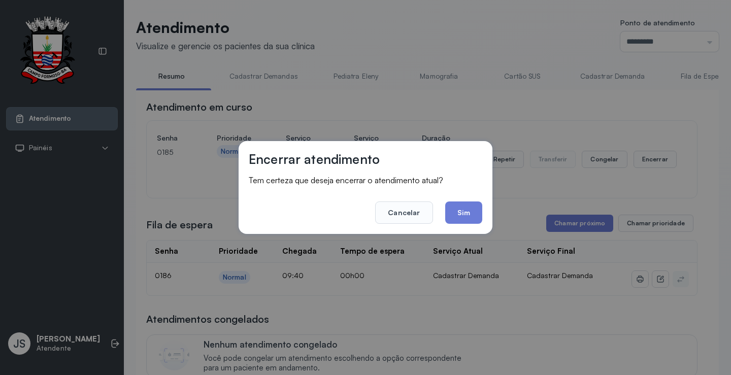
click at [461, 201] on footer "Cancelar Sim" at bounding box center [365, 205] width 233 height 37
click at [460, 207] on button "Sim" at bounding box center [463, 212] width 37 height 22
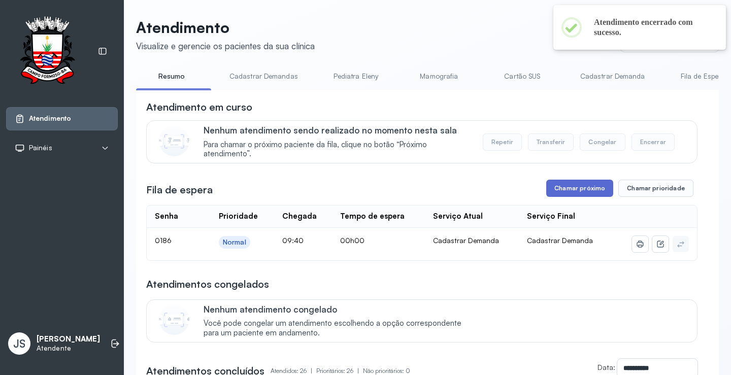
click at [586, 192] on button "Chamar próximo" at bounding box center [579, 188] width 67 height 17
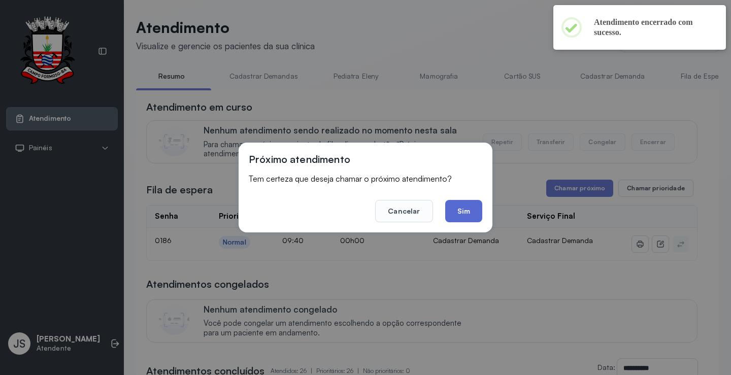
click at [465, 208] on button "Sim" at bounding box center [463, 211] width 37 height 22
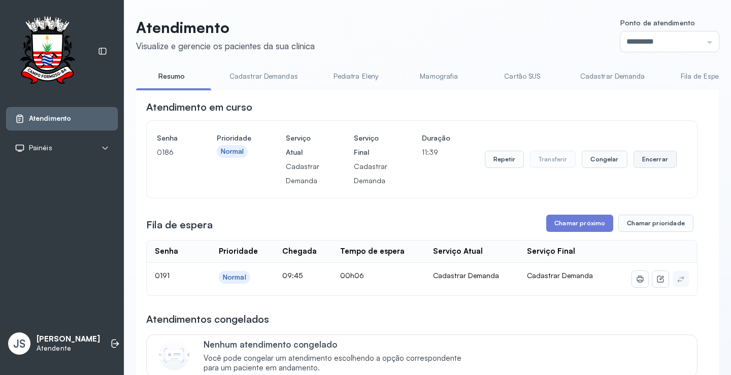
click at [654, 164] on button "Encerrar" at bounding box center [654, 159] width 43 height 17
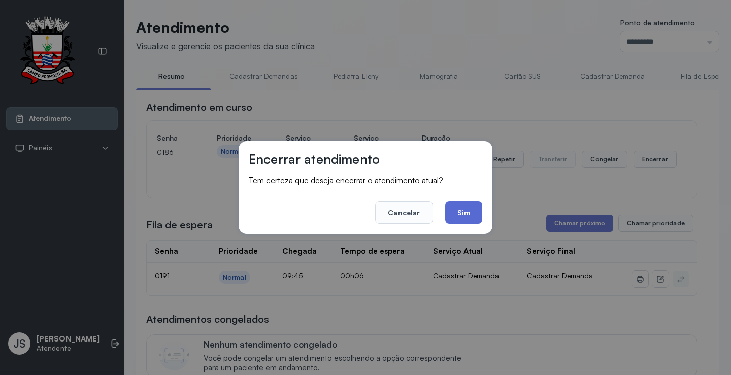
click at [472, 211] on button "Sim" at bounding box center [463, 212] width 37 height 22
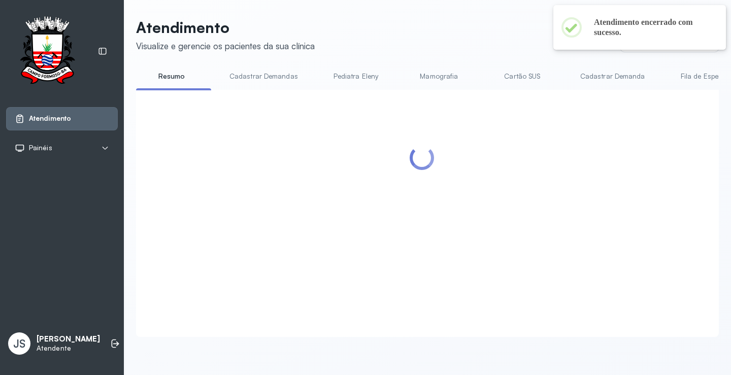
click at [584, 229] on div at bounding box center [421, 201] width 551 height 202
